Goal: Information Seeking & Learning: Learn about a topic

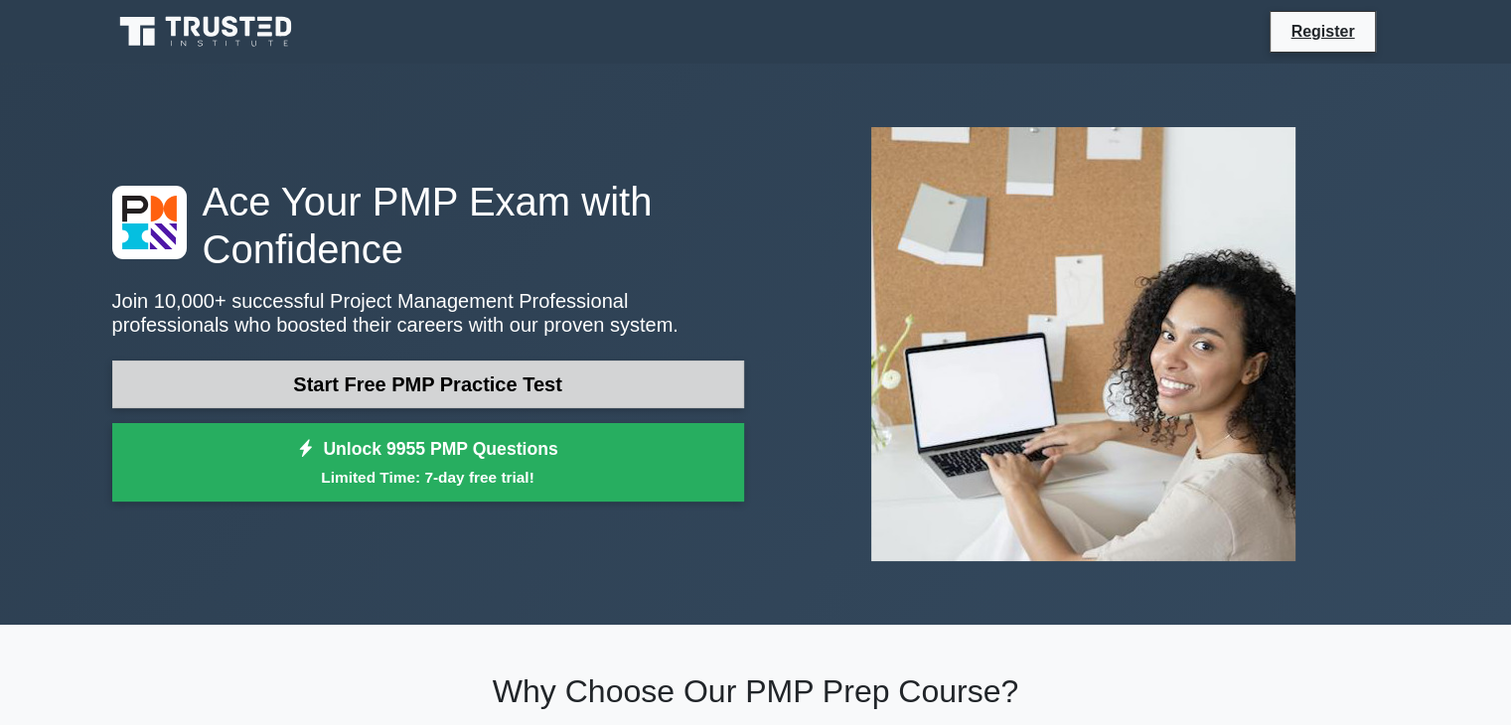
click at [571, 383] on link "Start Free PMP Practice Test" at bounding box center [428, 384] width 632 height 48
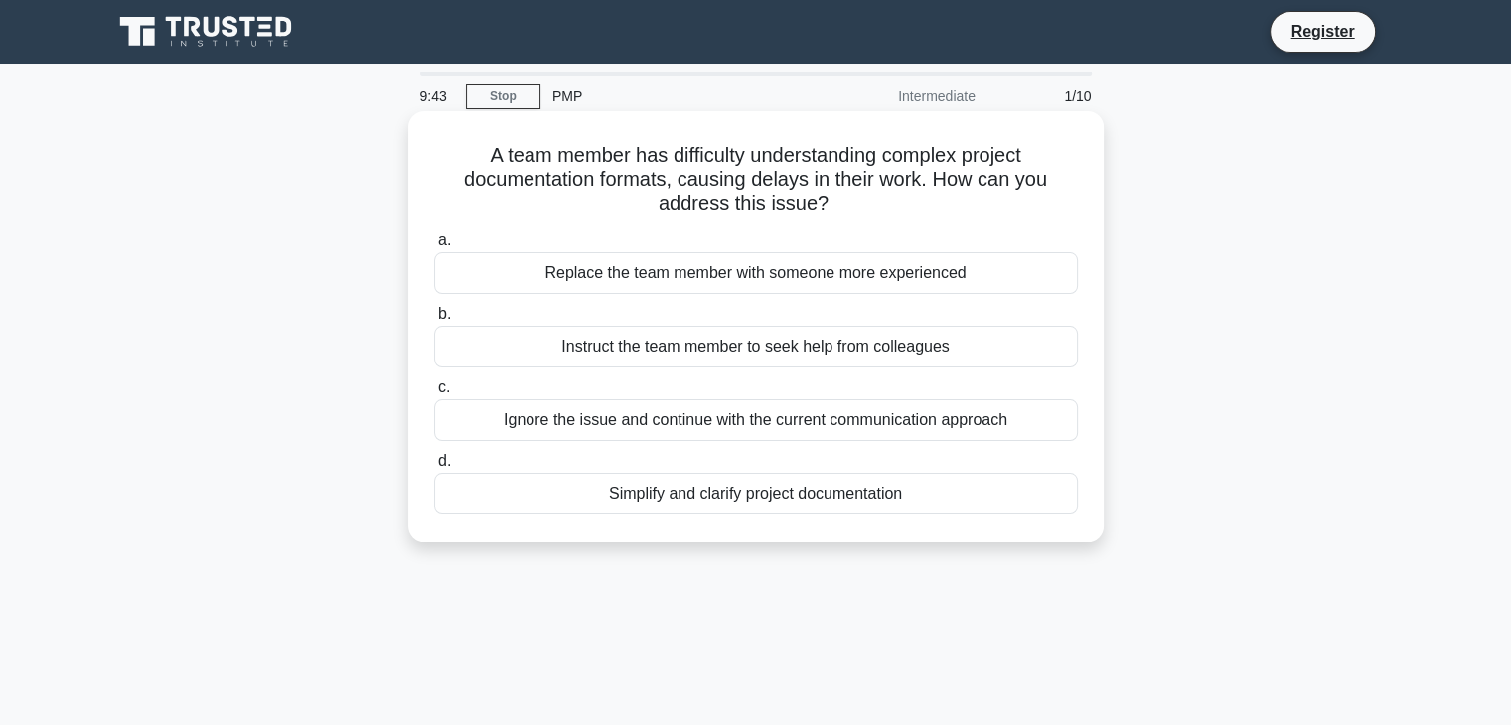
click at [638, 500] on div "Simplify and clarify project documentation" at bounding box center [756, 494] width 644 height 42
click at [434, 468] on input "d. Simplify and clarify project documentation" at bounding box center [434, 461] width 0 height 13
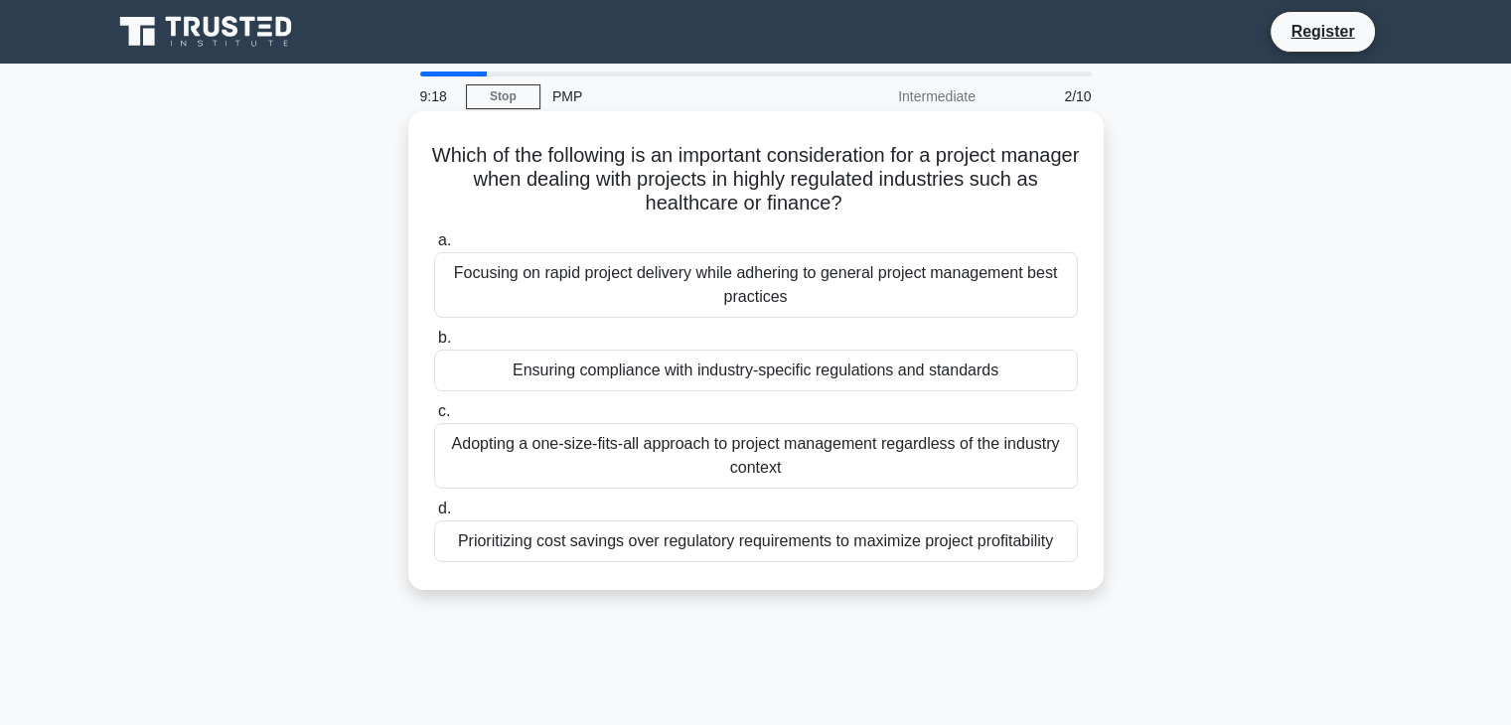
click at [717, 480] on div "Adopting a one-size-fits-all approach to project management regardless of the i…" at bounding box center [756, 456] width 644 height 66
click at [434, 418] on input "c. Adopting a one-size-fits-all approach to project management regardless of th…" at bounding box center [434, 411] width 0 height 13
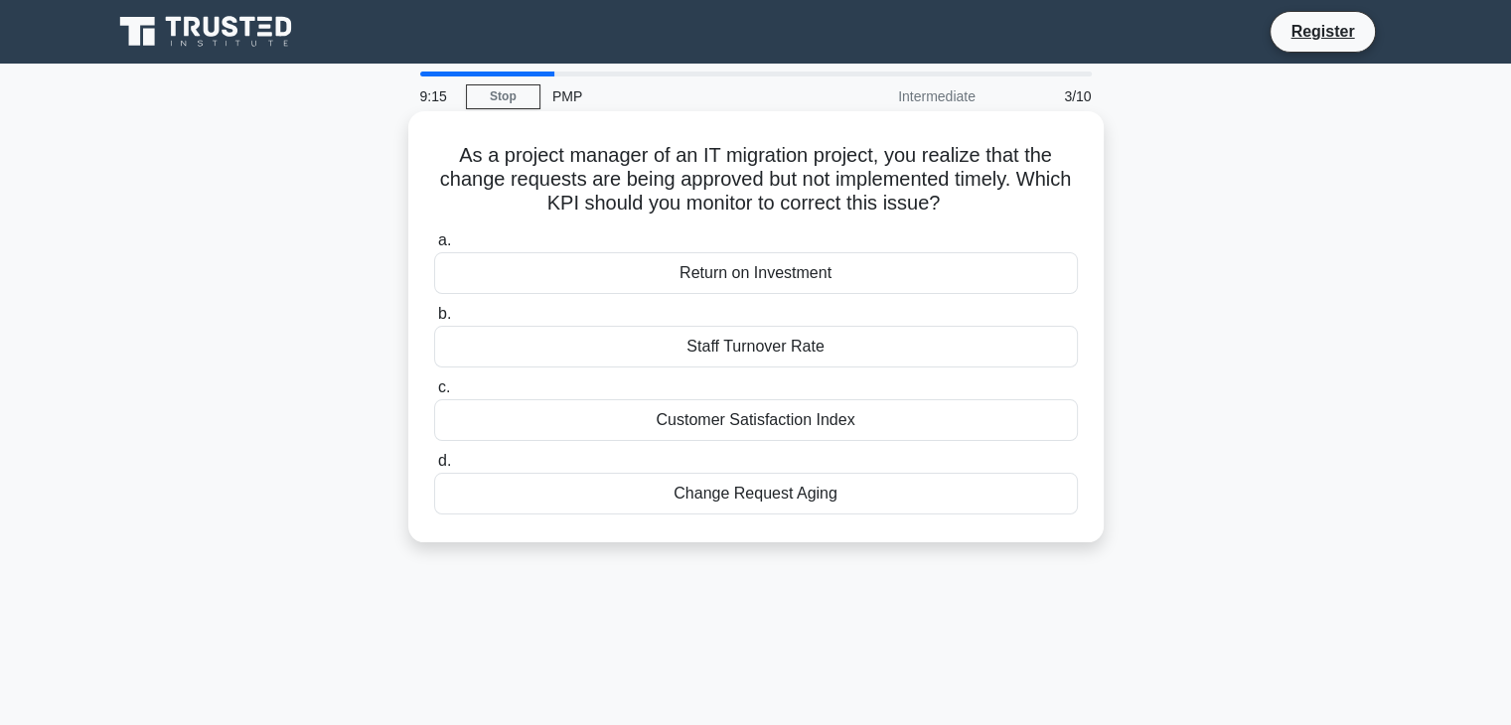
click at [767, 337] on div "Staff Turnover Rate" at bounding box center [756, 347] width 644 height 42
click at [434, 321] on input "b. Staff Turnover Rate" at bounding box center [434, 314] width 0 height 13
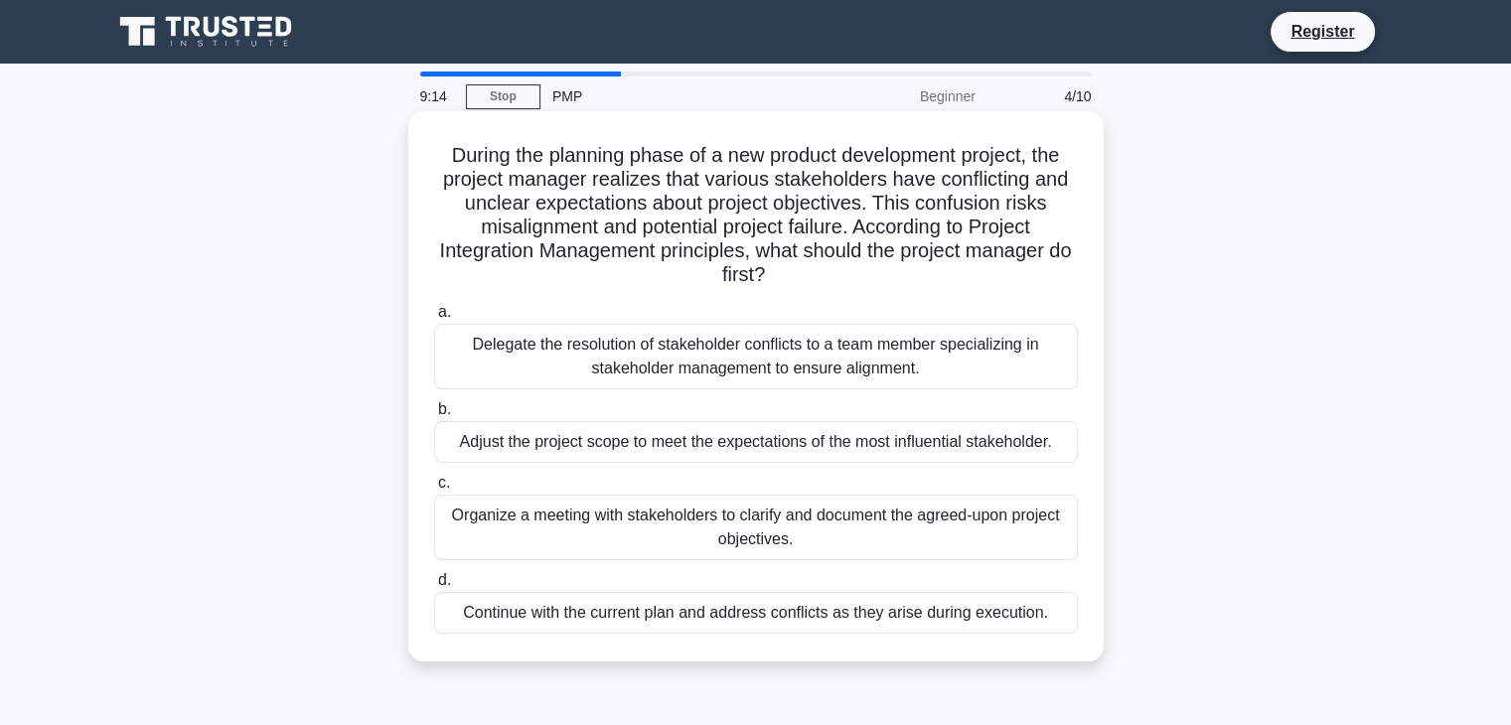
click at [781, 446] on div "Adjust the project scope to meet the expectations of the most influential stake…" at bounding box center [756, 442] width 644 height 42
click at [434, 416] on input "b. Adjust the project scope to meet the expectations of the most influential st…" at bounding box center [434, 409] width 0 height 13
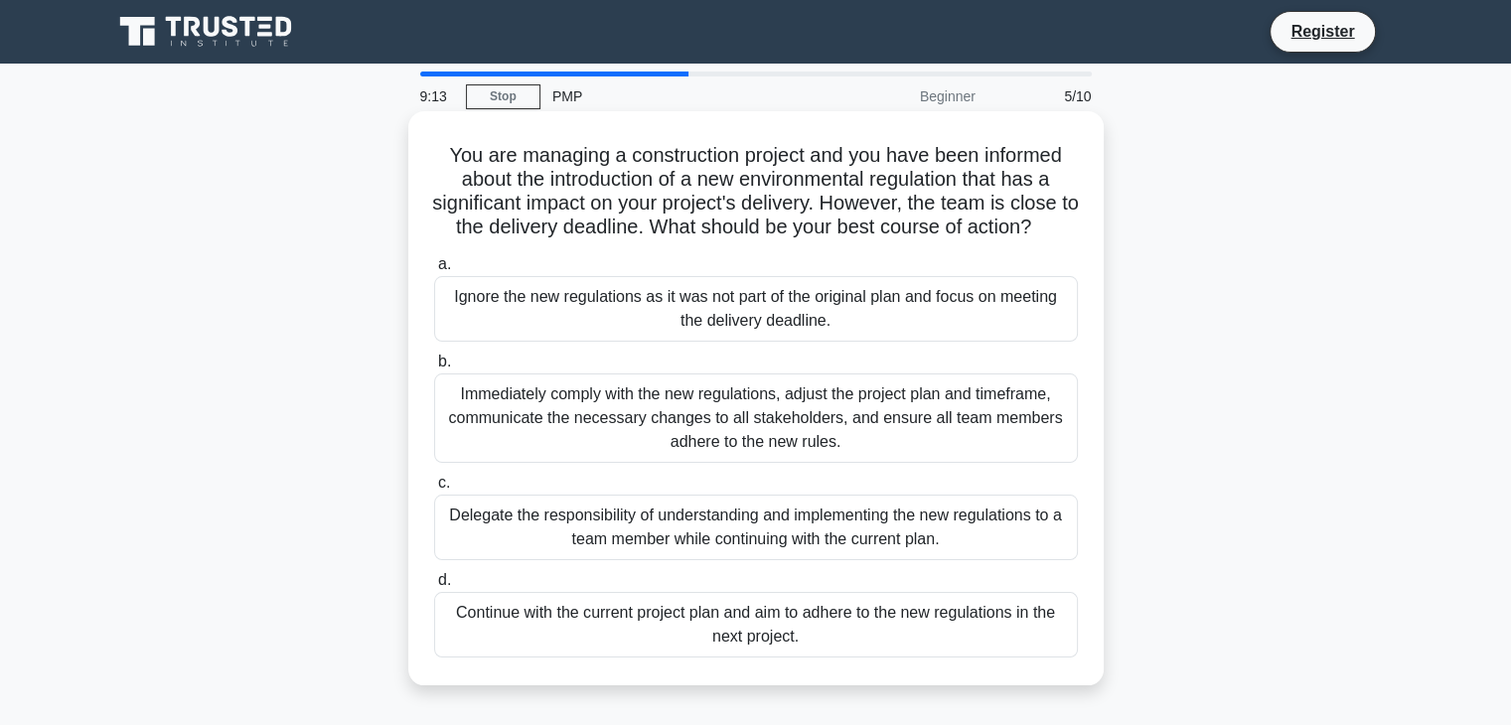
click at [779, 434] on div "Immediately comply with the new regulations, adjust the project plan and timefr…" at bounding box center [756, 417] width 644 height 89
click at [434, 368] on input "b. Immediately comply with the new regulations, adjust the project plan and tim…" at bounding box center [434, 362] width 0 height 13
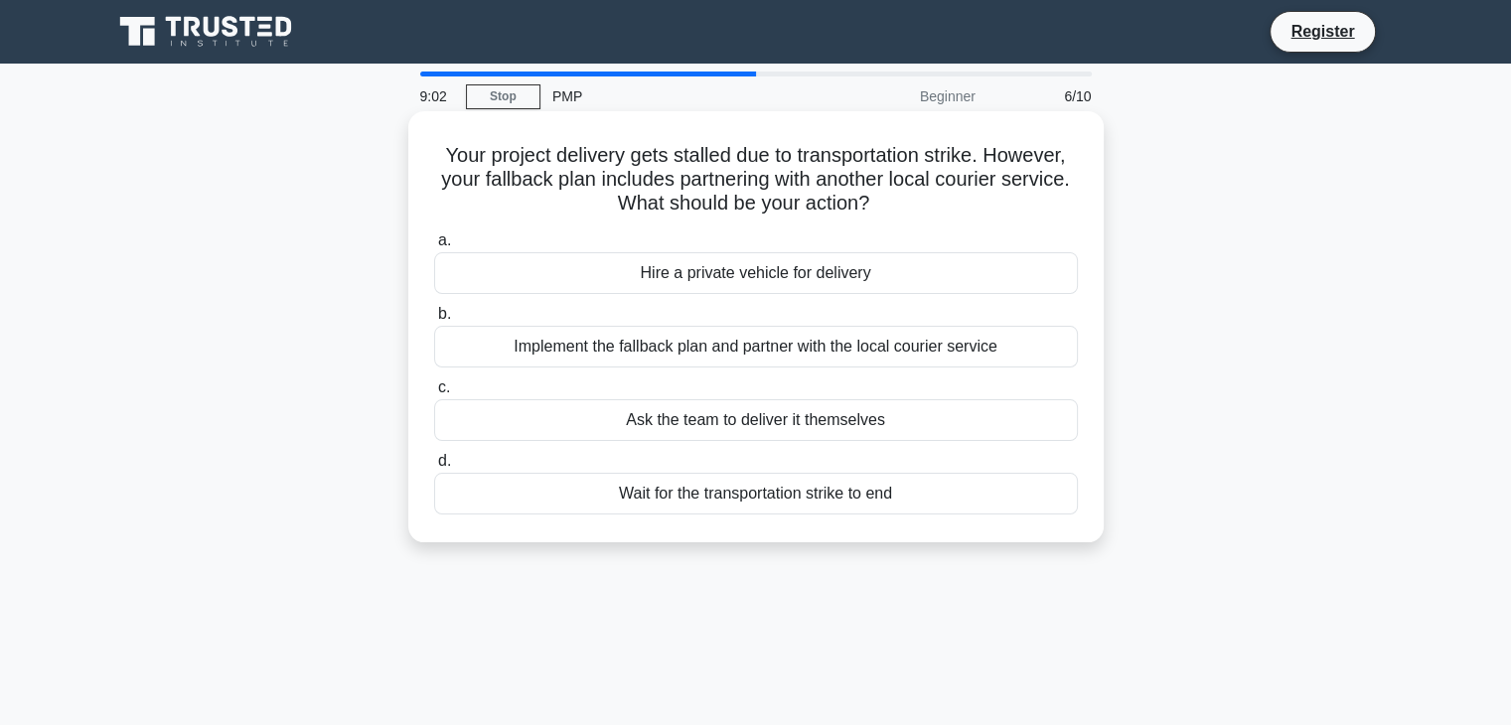
click at [768, 284] on div "Hire a private vehicle for delivery" at bounding box center [756, 273] width 644 height 42
click at [434, 247] on input "a. Hire a private vehicle for delivery" at bounding box center [434, 240] width 0 height 13
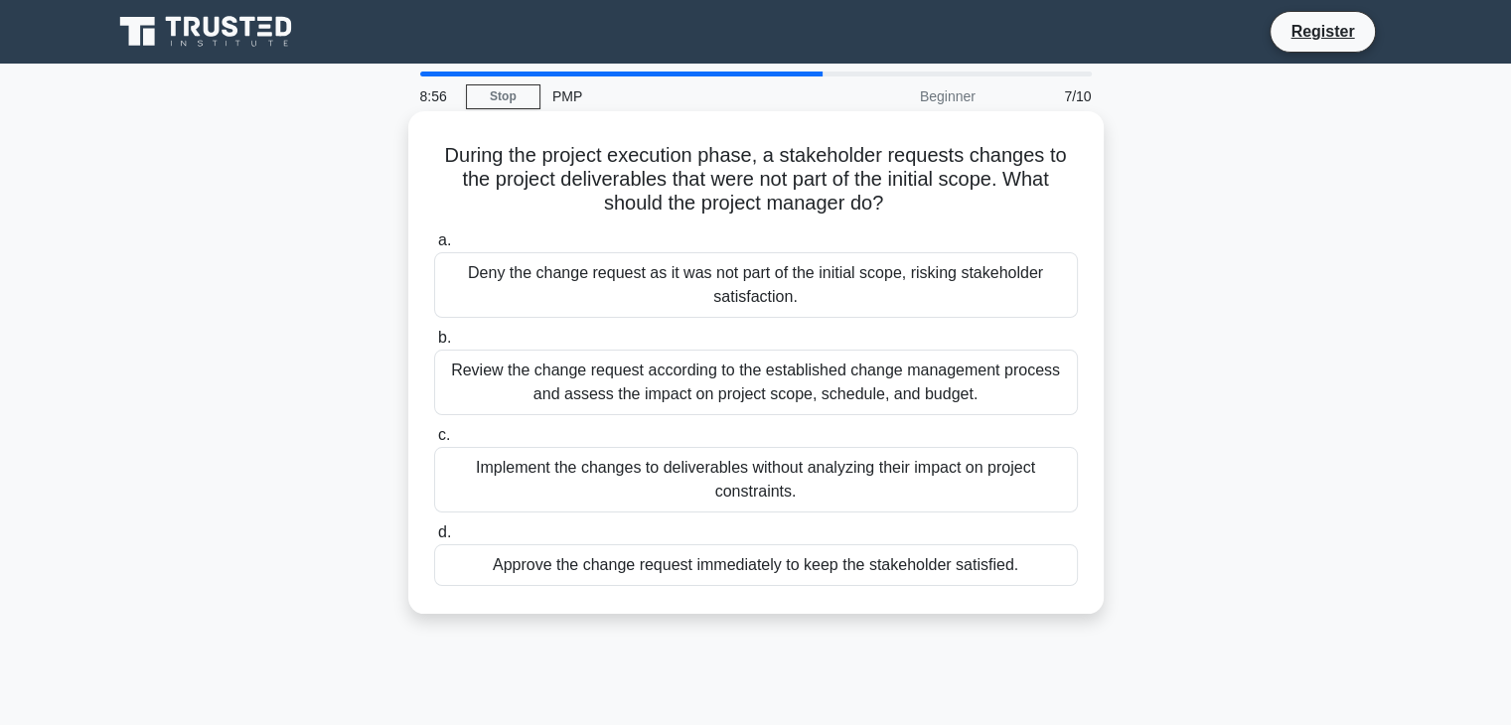
click at [702, 396] on div "Review the change request according to the established change management proces…" at bounding box center [756, 383] width 644 height 66
click at [434, 345] on input "b. Review the change request according to the established change management pro…" at bounding box center [434, 338] width 0 height 13
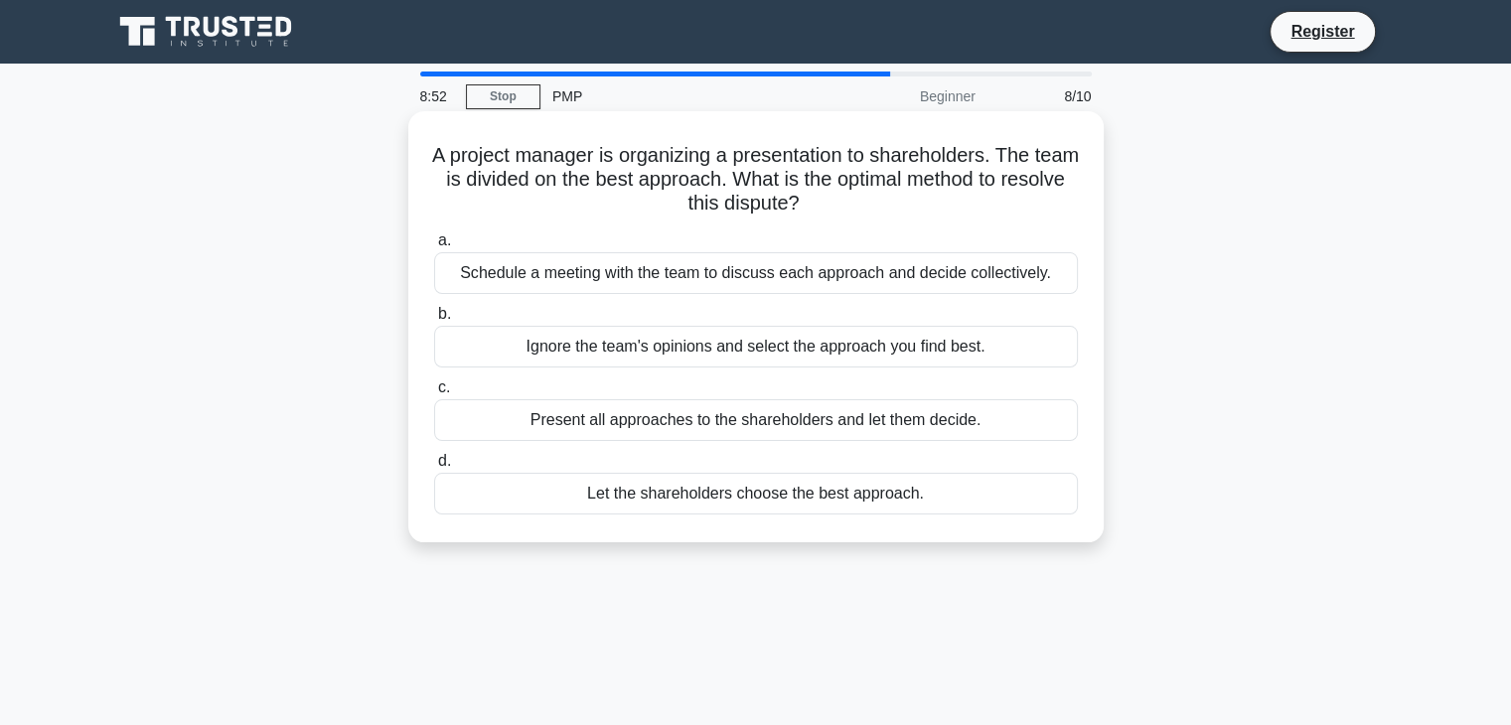
click at [749, 419] on div "Present all approaches to the shareholders and let them decide." at bounding box center [756, 420] width 644 height 42
click at [434, 394] on input "c. Present all approaches to the shareholders and let them decide." at bounding box center [434, 387] width 0 height 13
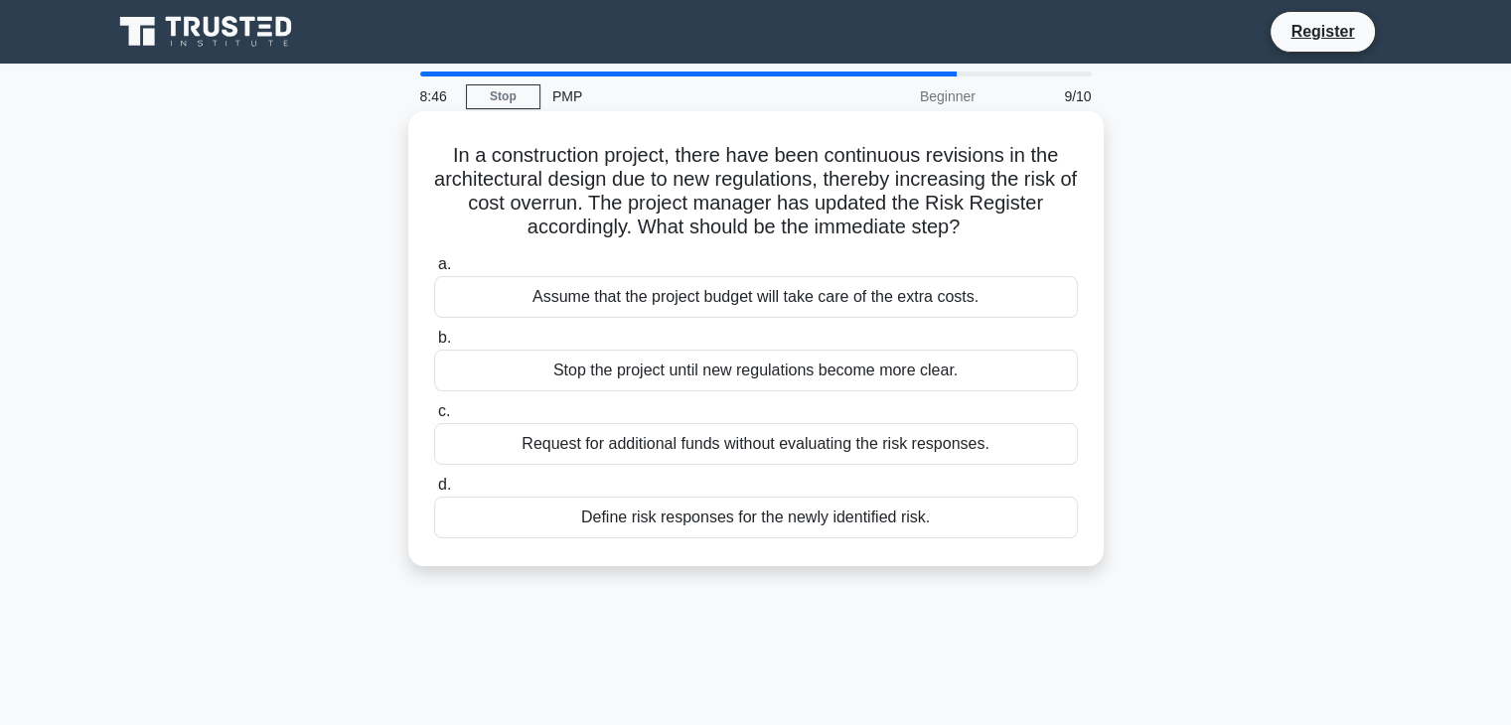
click at [678, 454] on div "Request for additional funds without evaluating the risk responses." at bounding box center [756, 444] width 644 height 42
click at [434, 418] on input "c. Request for additional funds without evaluating the risk responses." at bounding box center [434, 411] width 0 height 13
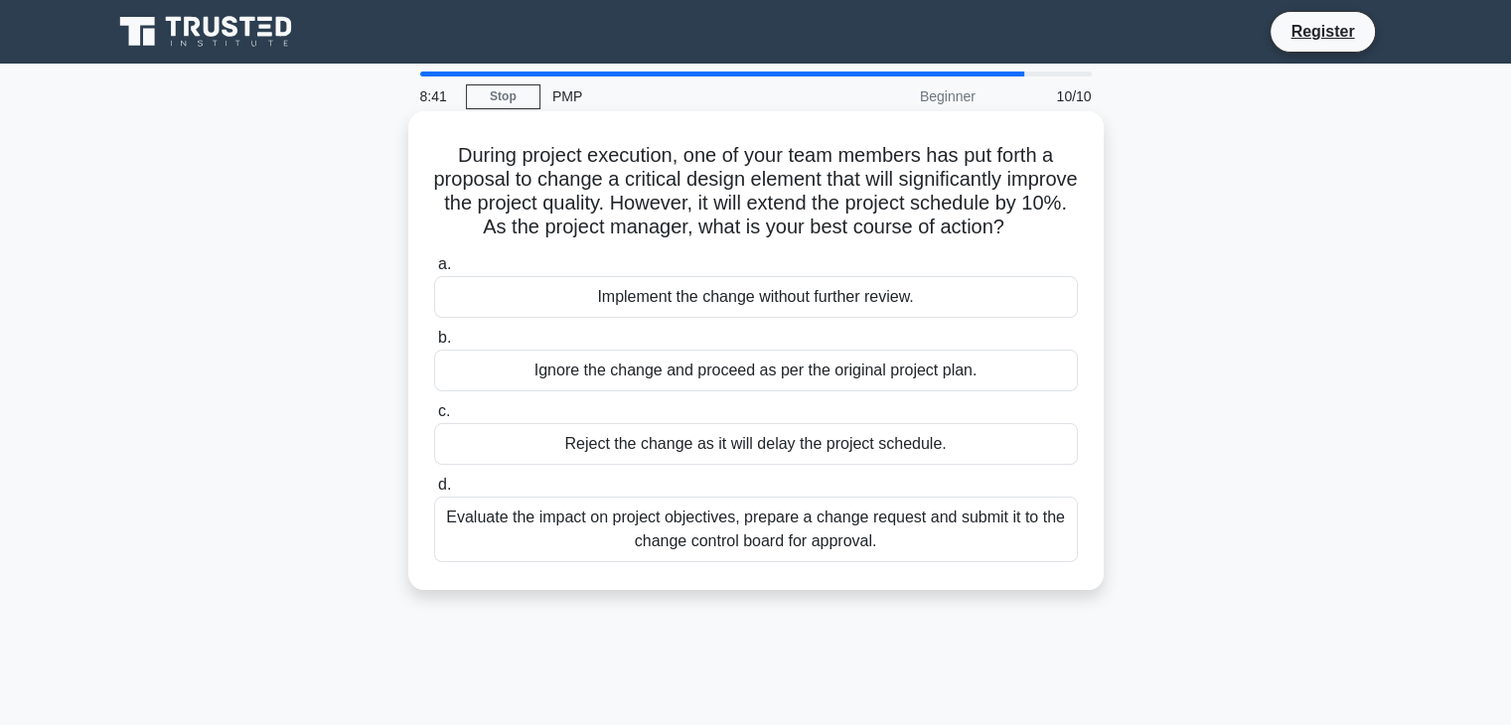
click at [749, 283] on div "Implement the change without further review." at bounding box center [756, 297] width 644 height 42
click at [434, 271] on input "a. Implement the change without further review." at bounding box center [434, 264] width 0 height 13
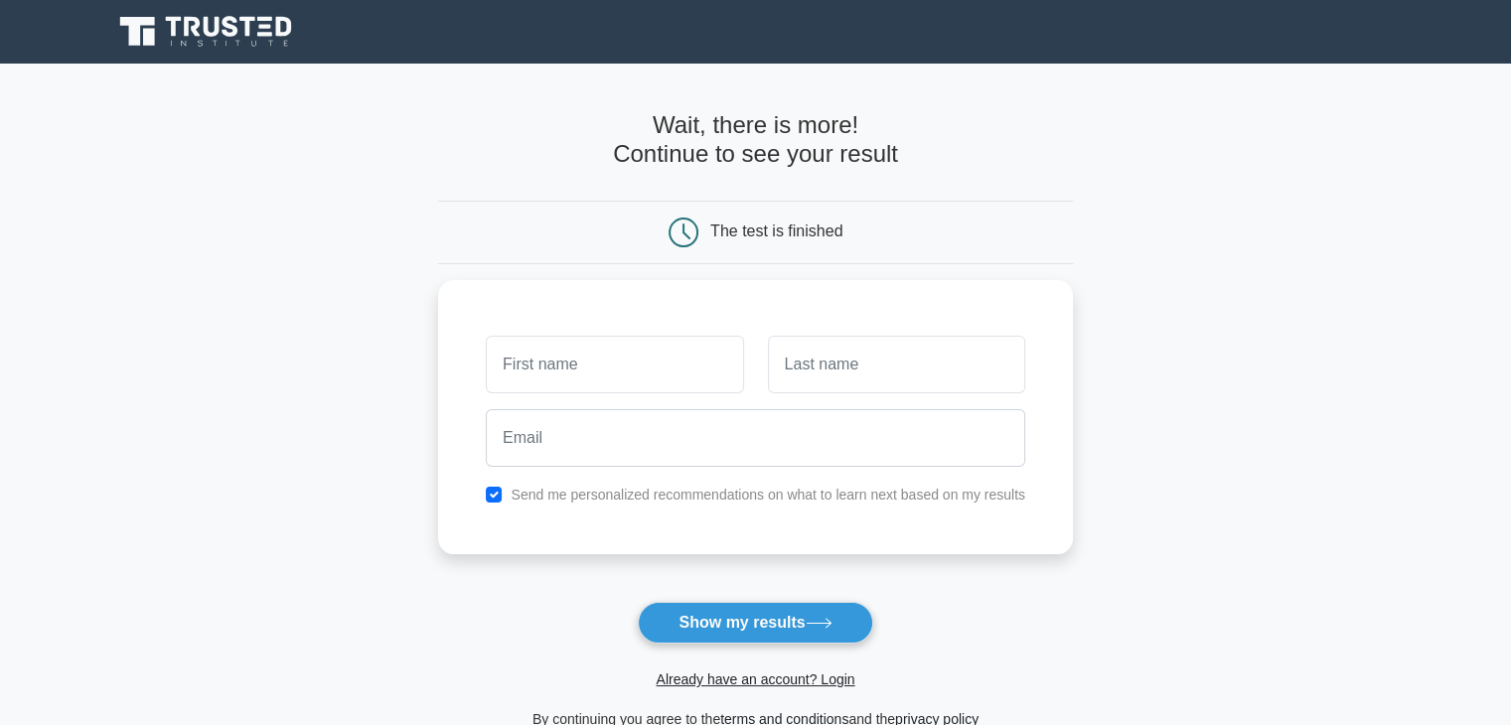
type input "l"
type input "Leila"
click at [822, 355] on input "text" at bounding box center [896, 360] width 257 height 58
type input "Mucclure"
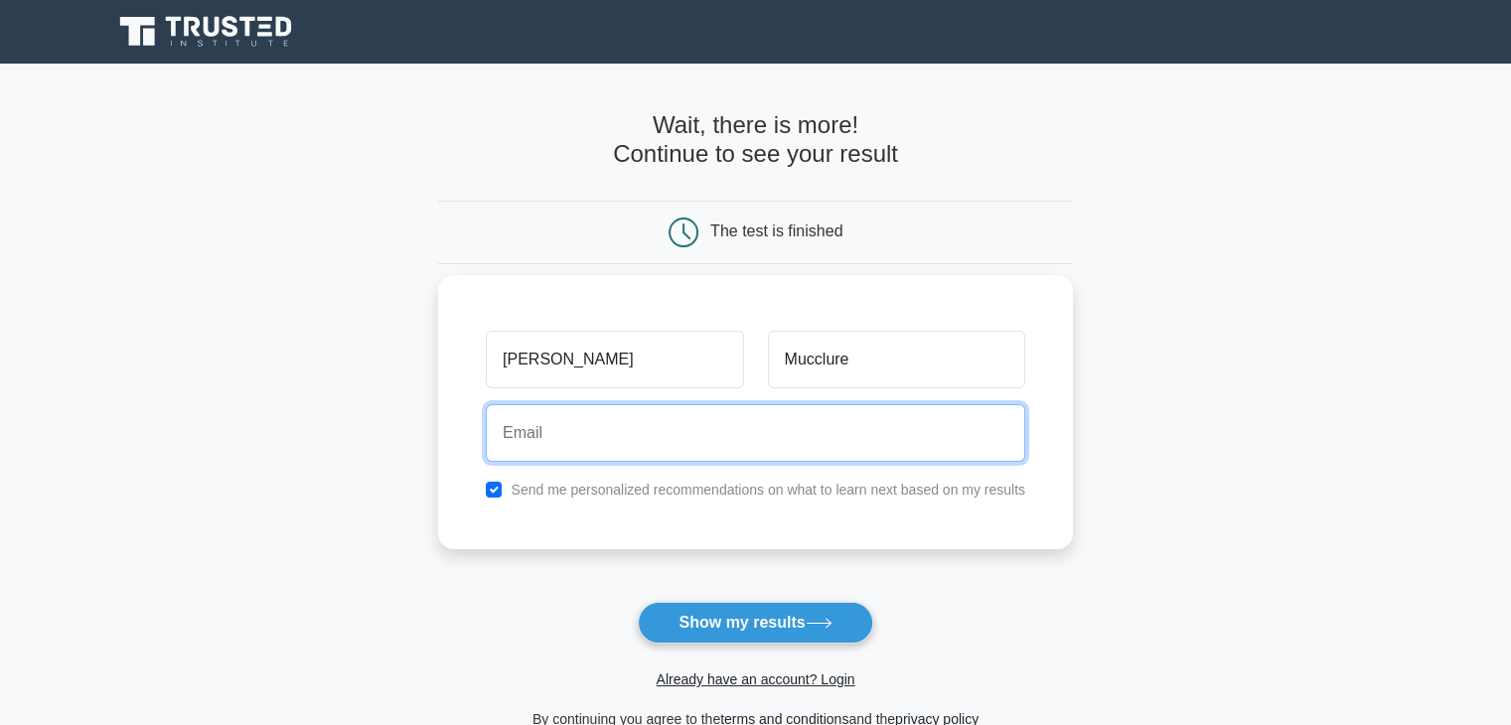
click at [683, 441] on input "email" at bounding box center [755, 433] width 539 height 58
type input """
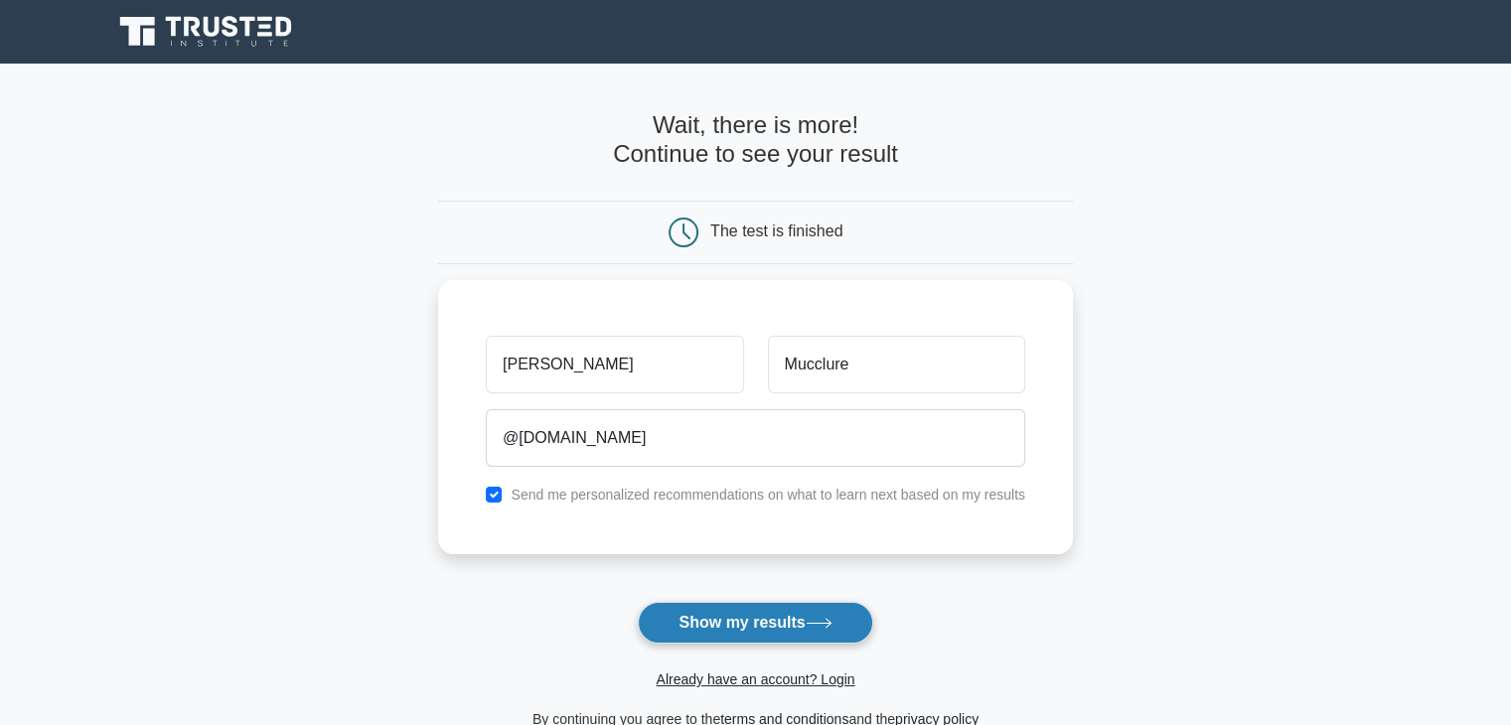
click at [713, 629] on button "Show my results" at bounding box center [755, 623] width 234 height 42
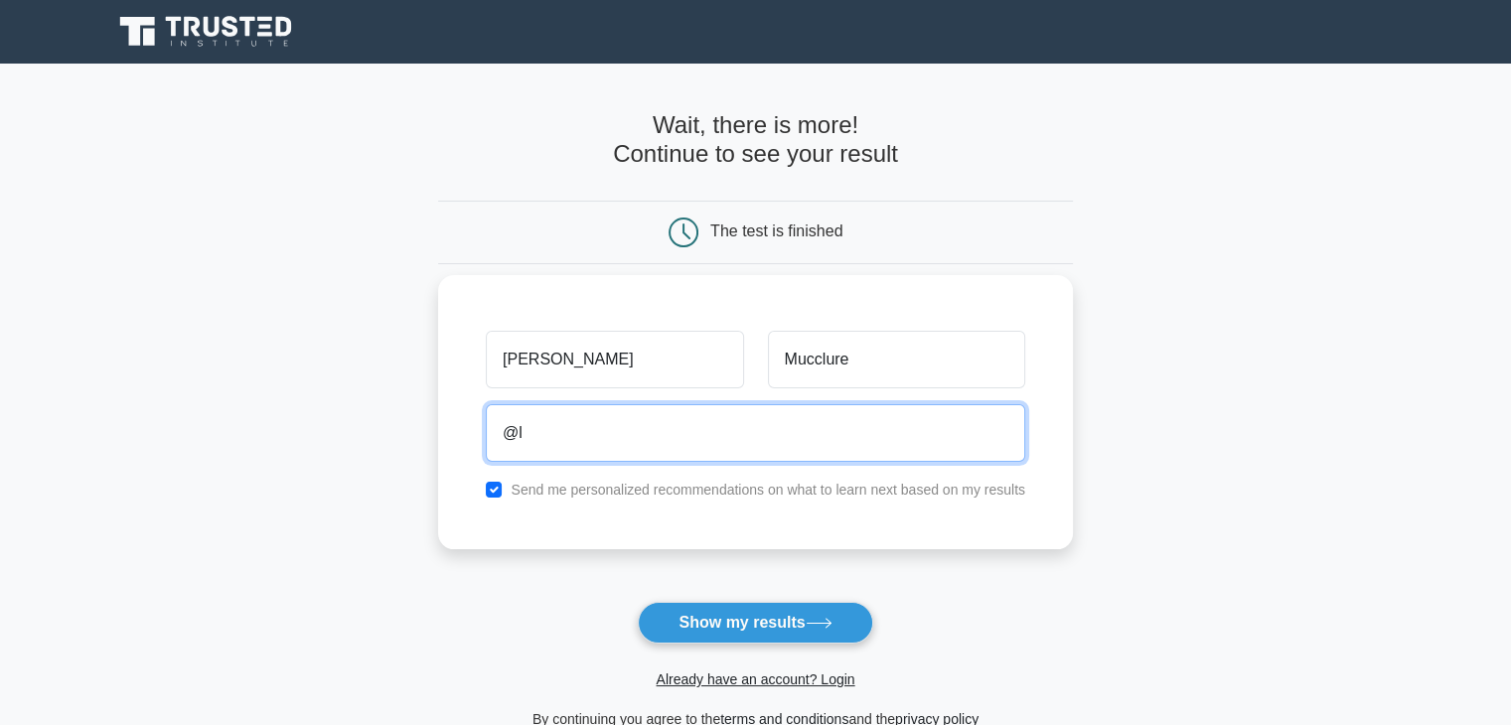
type input "@"
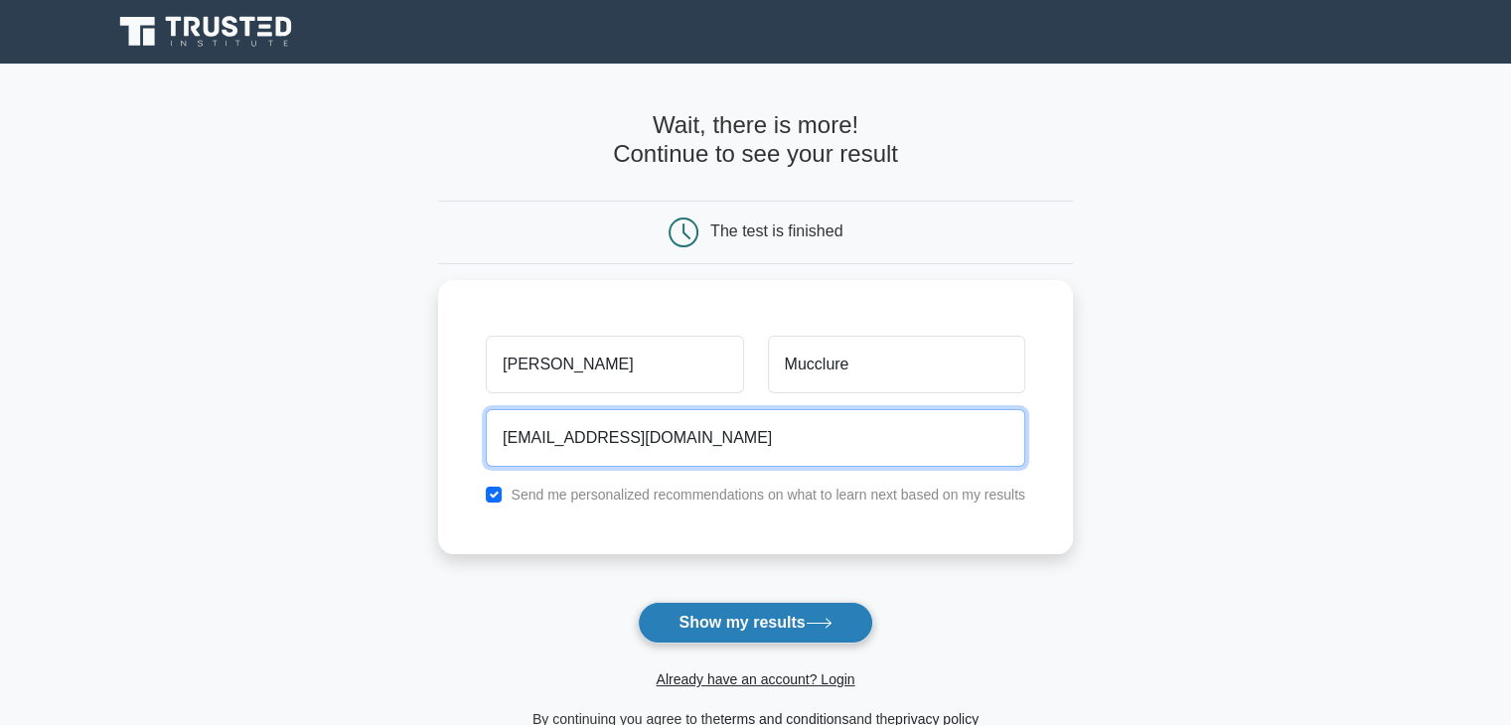
type input "leilamucclure@gmail.com"
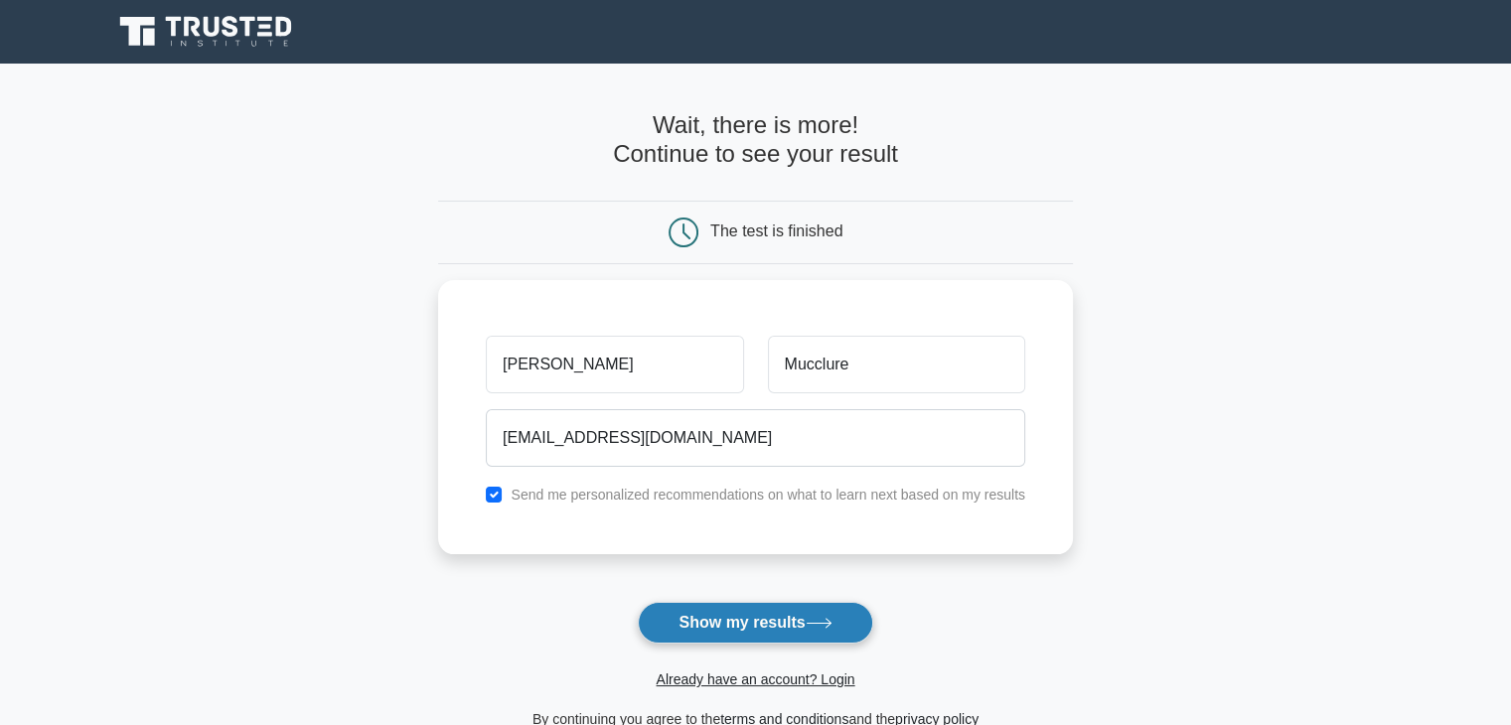
click at [790, 617] on button "Show my results" at bounding box center [755, 623] width 234 height 42
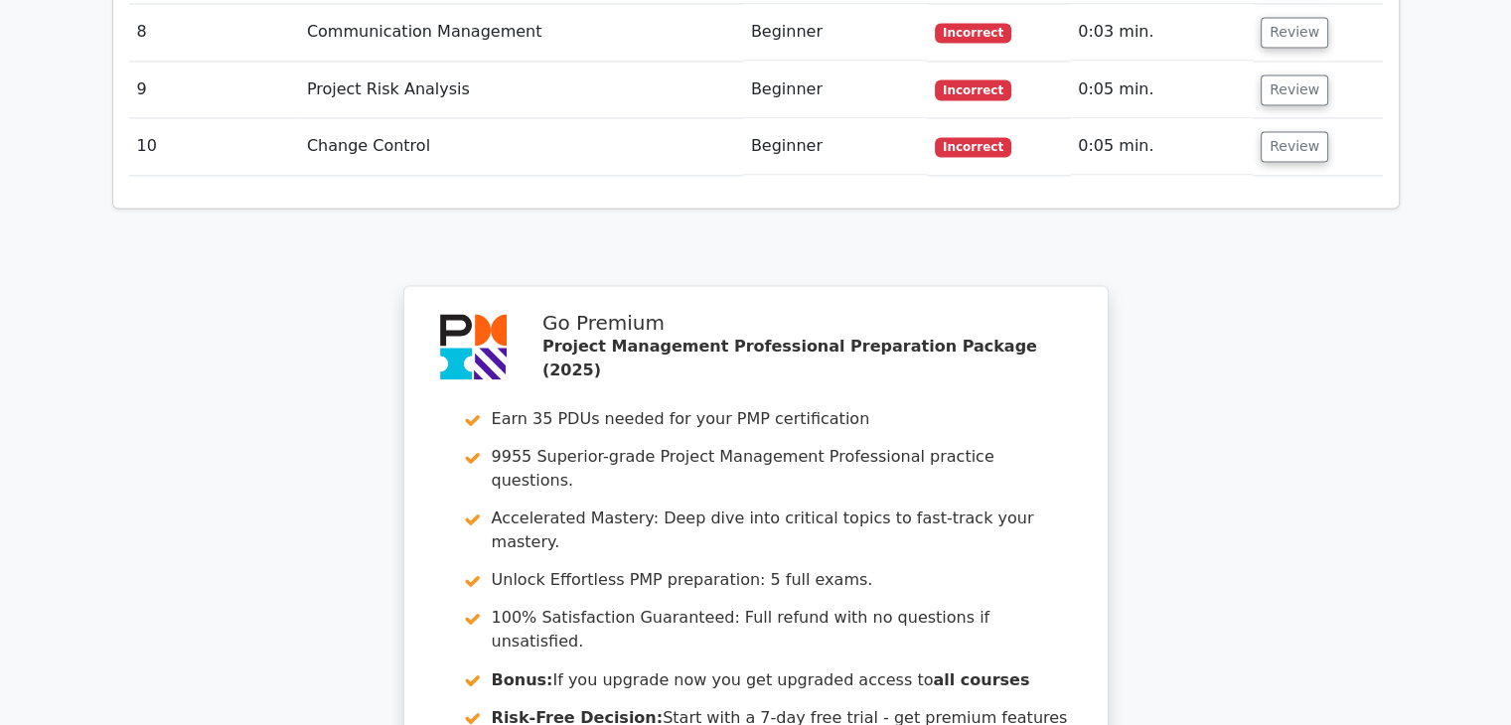
scroll to position [3428, 0]
